Goal: Submit feedback/report problem: Submit feedback/report problem

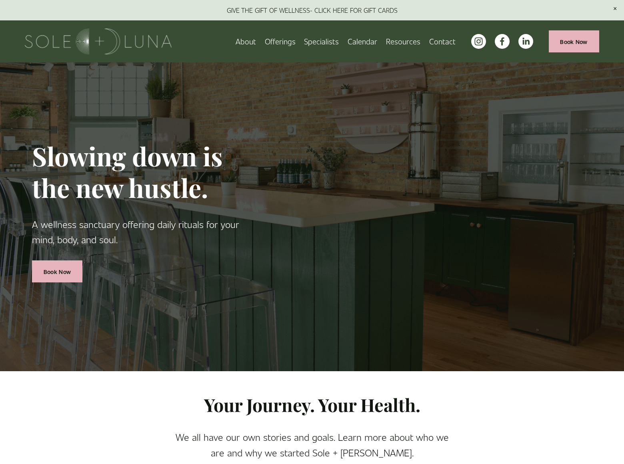
scroll to position [1400, 0]
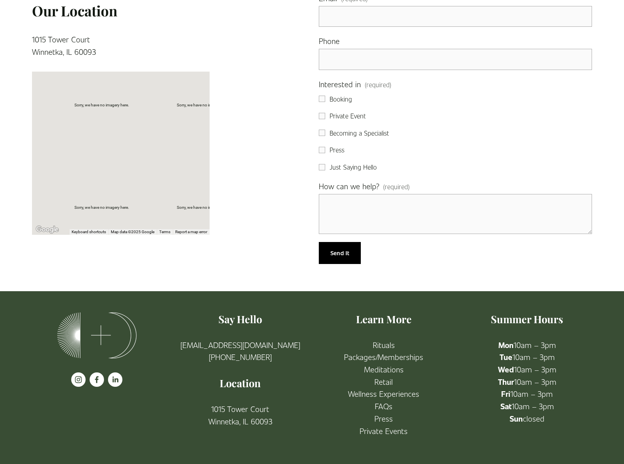
scroll to position [291, 0]
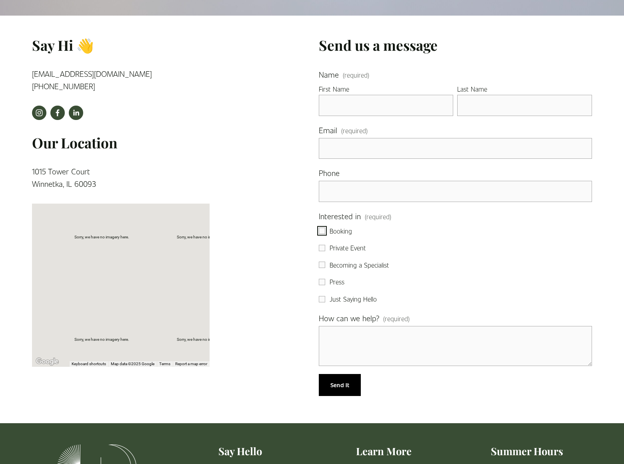
click at [322, 231] on input "Booking" at bounding box center [322, 231] width 6 height 6
checkbox input "true"
click at [322, 248] on input "Private Event" at bounding box center [322, 248] width 6 height 6
checkbox input "true"
click at [322, 265] on input "Becoming a Specialist" at bounding box center [322, 265] width 6 height 6
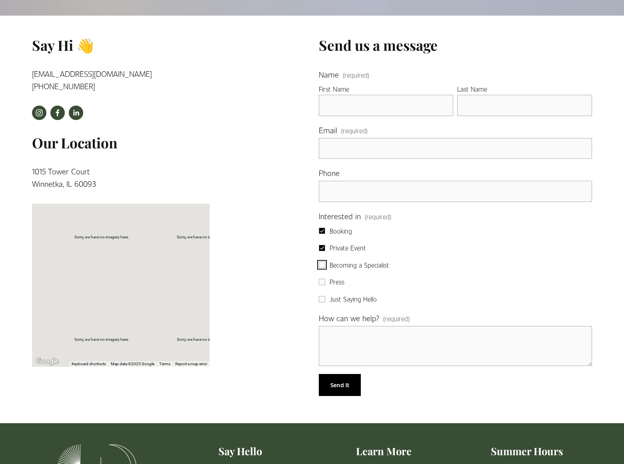
checkbox input "true"
click at [322, 282] on input "Press" at bounding box center [322, 282] width 6 height 6
checkbox input "true"
click at [322, 299] on input "Just Saying Hello" at bounding box center [322, 299] width 6 height 6
checkbox input "true"
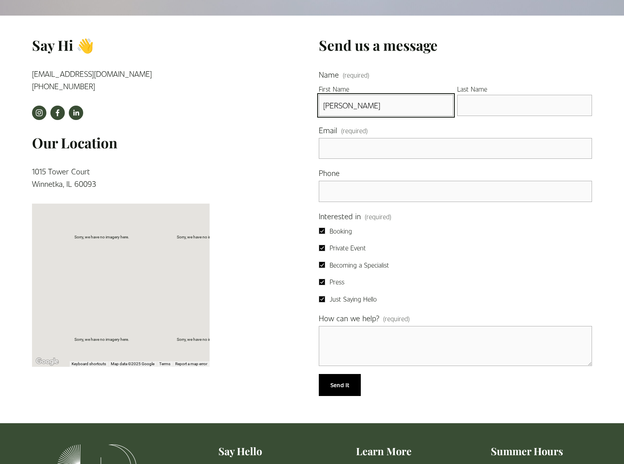
type input "Gary"
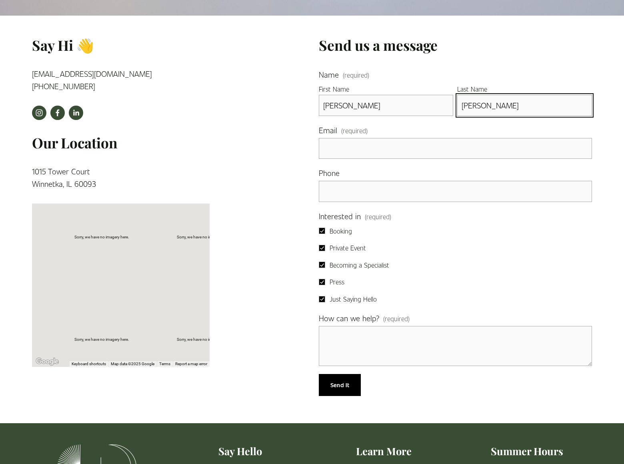
type input "Miller"
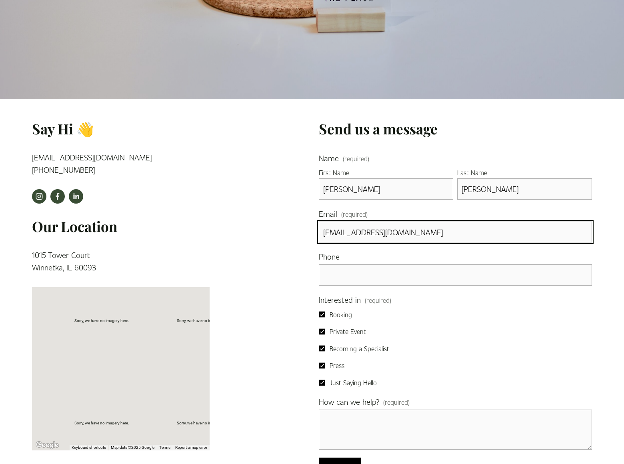
type input "garymiller@dominatingkeywords.com"
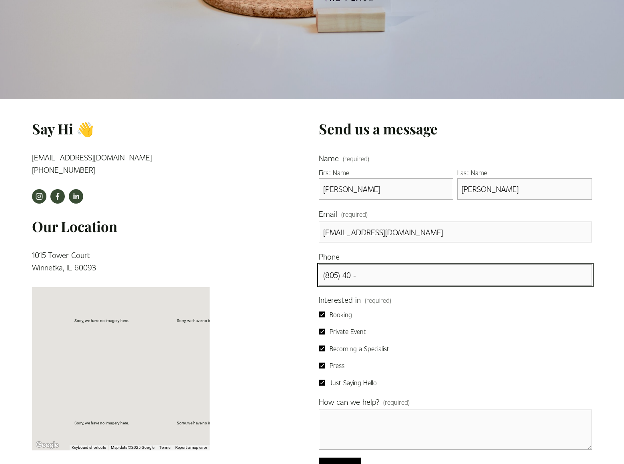
scroll to position [405, 0]
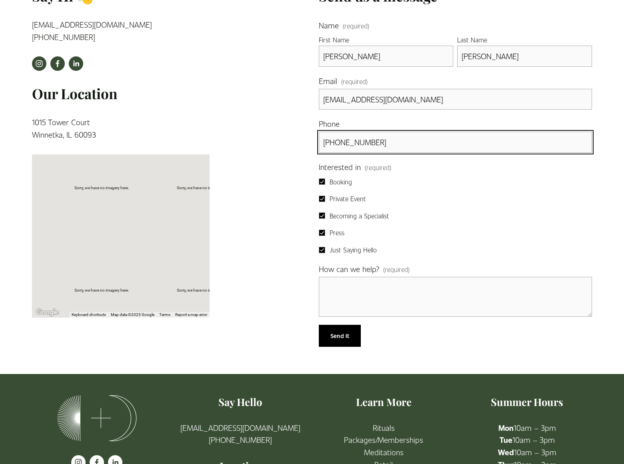
type input "(805) 400-2077"
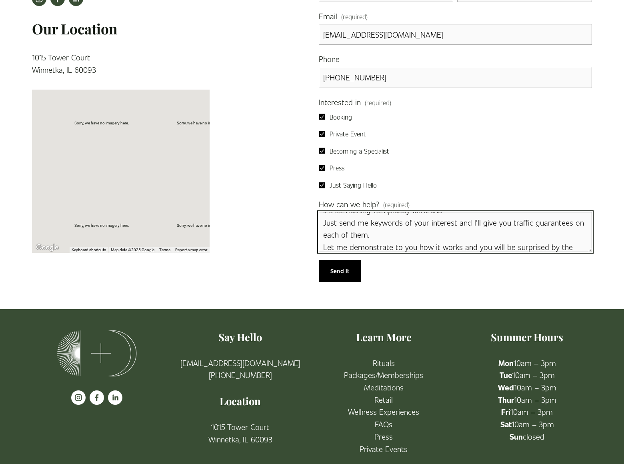
scroll to position [37, 0]
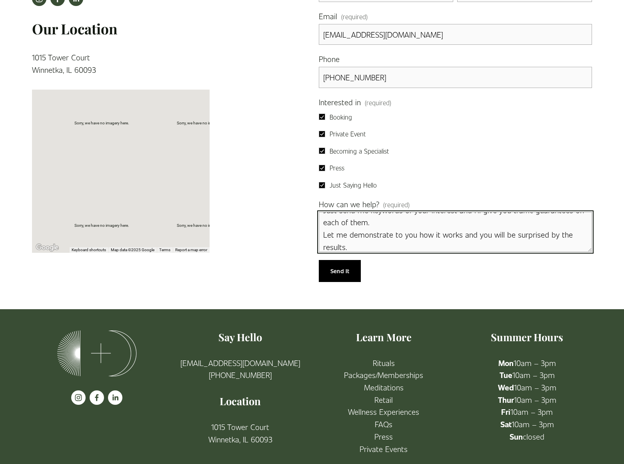
type textarea "I am not offering to you SEO, nor Pay Per Click Advertising. It's something com…"
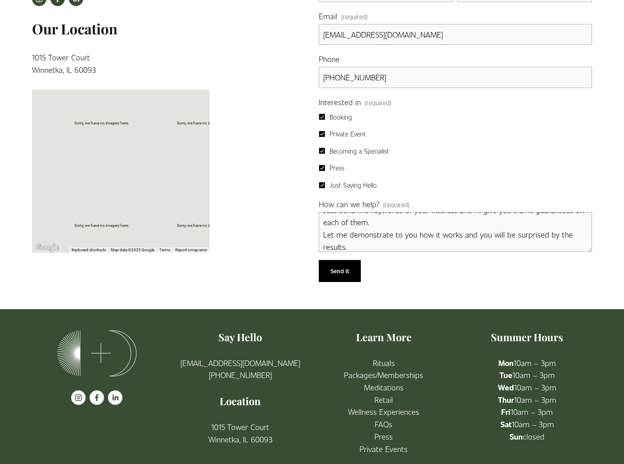
click at [340, 271] on span "Send It" at bounding box center [339, 271] width 19 height 8
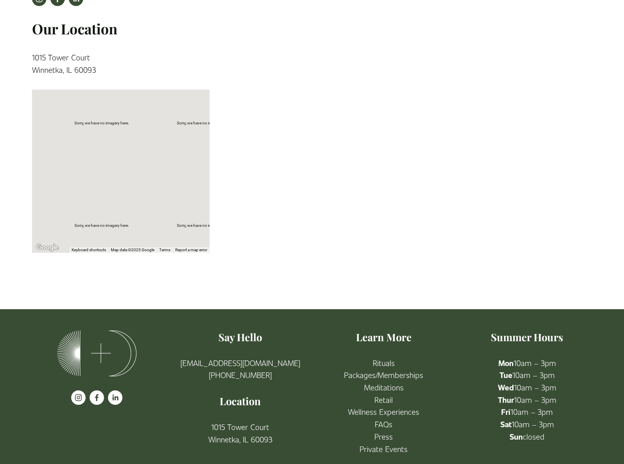
scroll to position [254, 0]
